Goal: Task Accomplishment & Management: Use online tool/utility

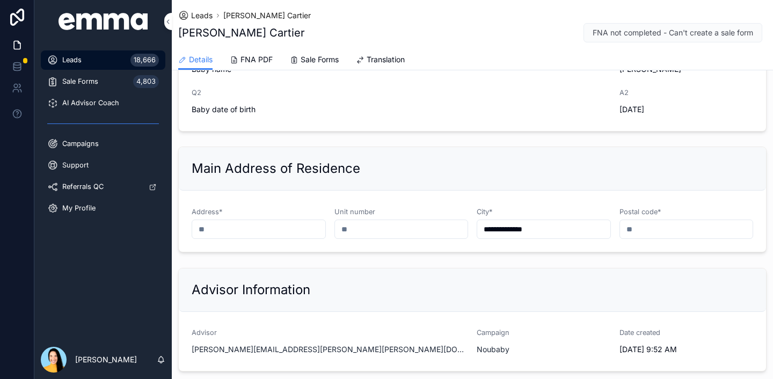
scroll to position [1078, 0]
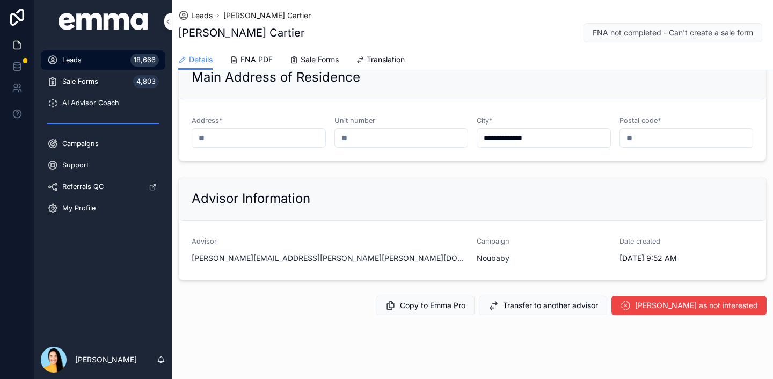
click at [560, 300] on span "Transfer to another advisor" at bounding box center [550, 305] width 95 height 11
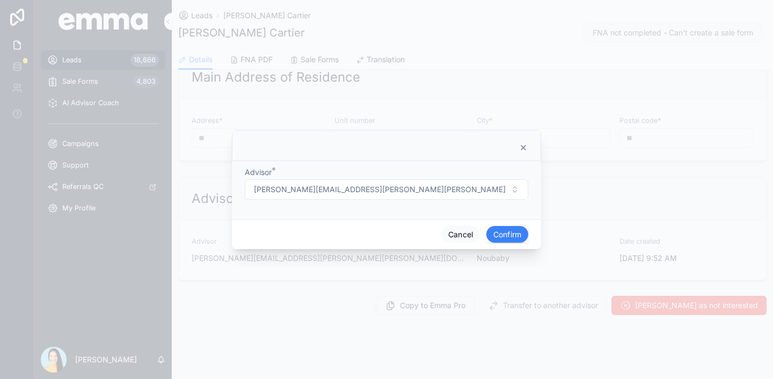
click at [405, 199] on button "[PERSON_NAME][EMAIL_ADDRESS][PERSON_NAME][PERSON_NAME][DOMAIN_NAME]" at bounding box center [386, 189] width 283 height 20
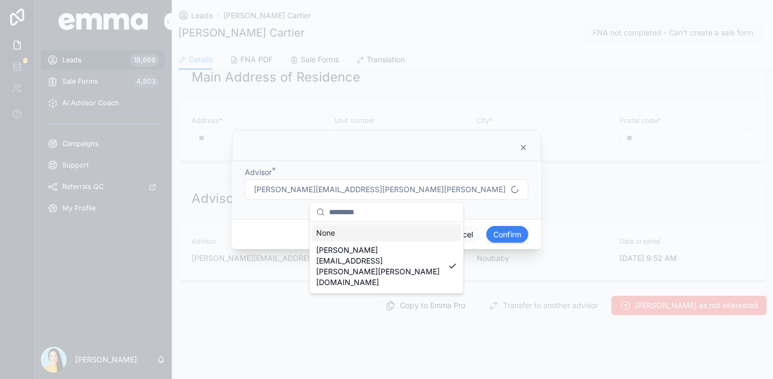
scroll to position [1072, 0]
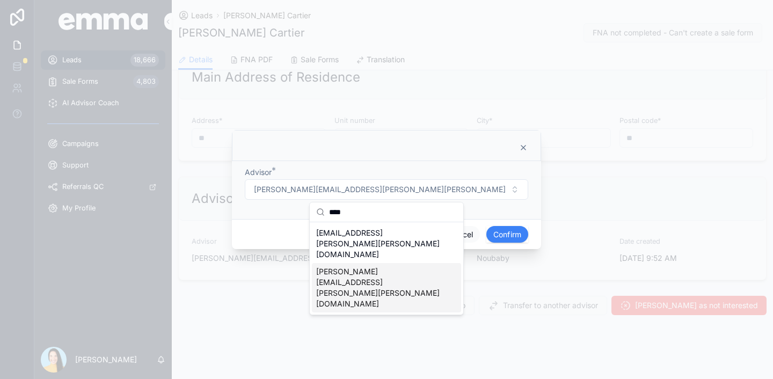
type input "****"
click at [359, 266] on span "[PERSON_NAME][EMAIL_ADDRESS][PERSON_NAME][PERSON_NAME][DOMAIN_NAME]" at bounding box center [380, 287] width 128 height 43
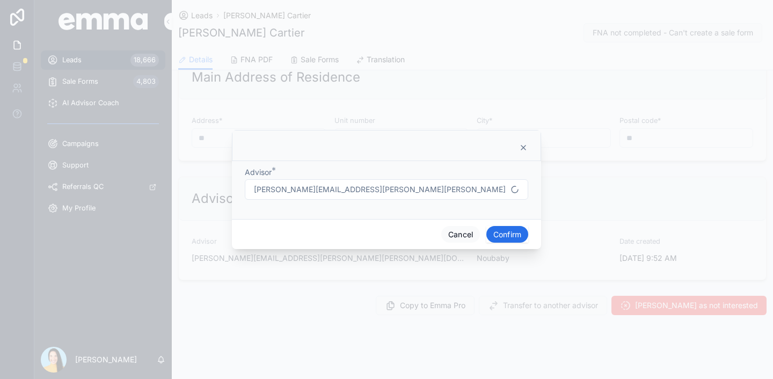
click at [498, 231] on button "Confirm" at bounding box center [507, 234] width 42 height 17
